Goal: Information Seeking & Learning: Learn about a topic

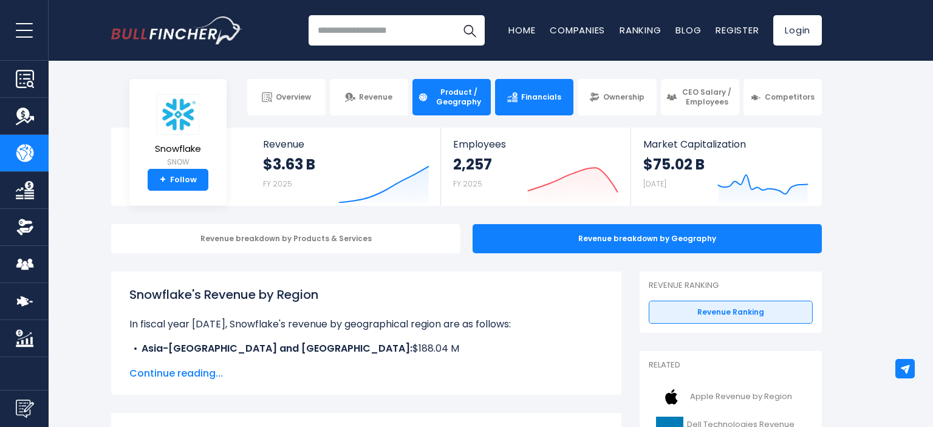
click at [533, 99] on span "Financials" at bounding box center [541, 97] width 40 height 10
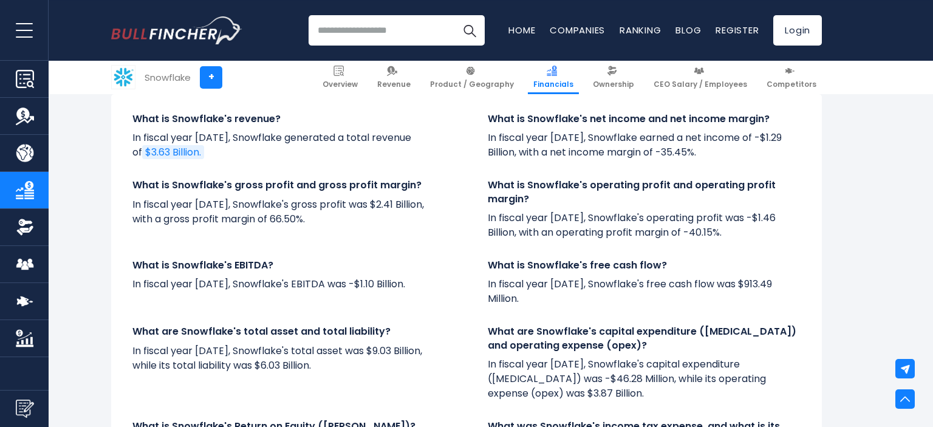
scroll to position [1967, 0]
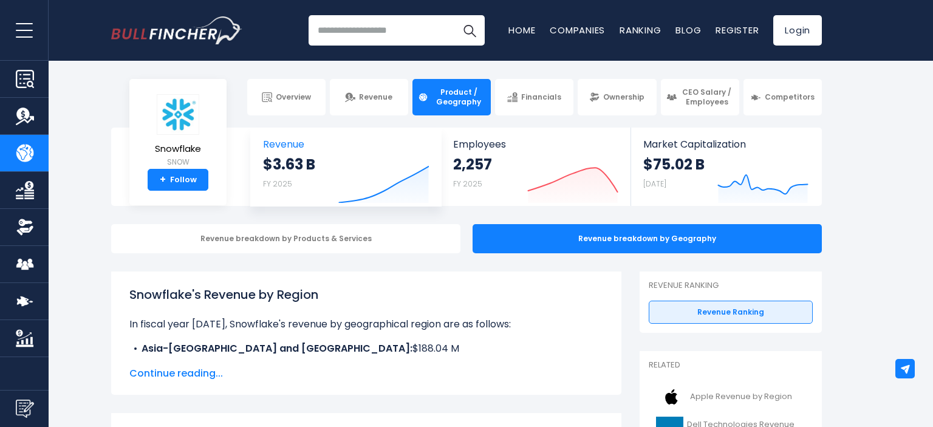
click at [308, 154] on link "Revenue $3.63 B FY 2025 Created with Highcharts 12.1.2" at bounding box center [346, 167] width 190 height 78
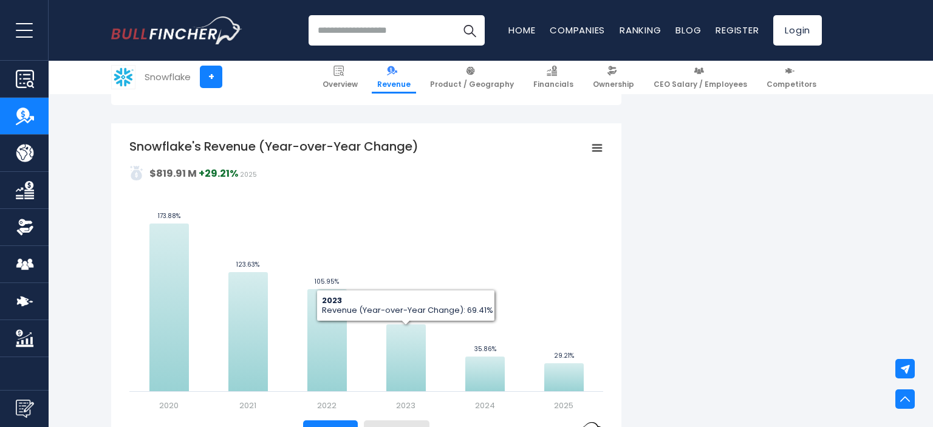
scroll to position [385, 0]
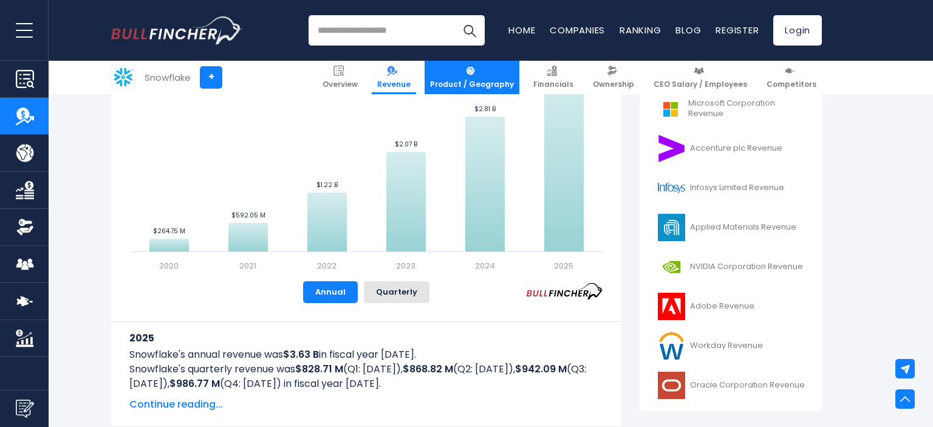
click at [476, 75] on img at bounding box center [470, 71] width 10 height 10
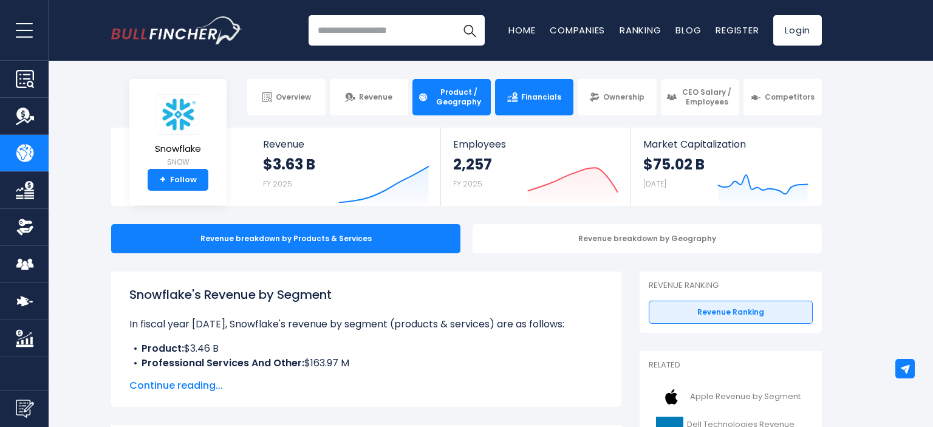
click at [536, 94] on span "Financials" at bounding box center [541, 97] width 40 height 10
